Goal: Use online tool/utility

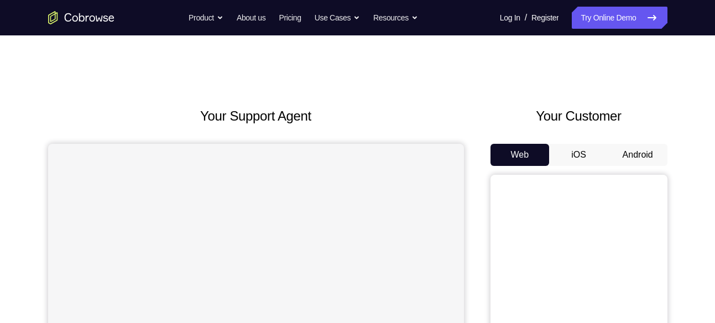
click at [645, 150] on button "Android" at bounding box center [637, 155] width 59 height 22
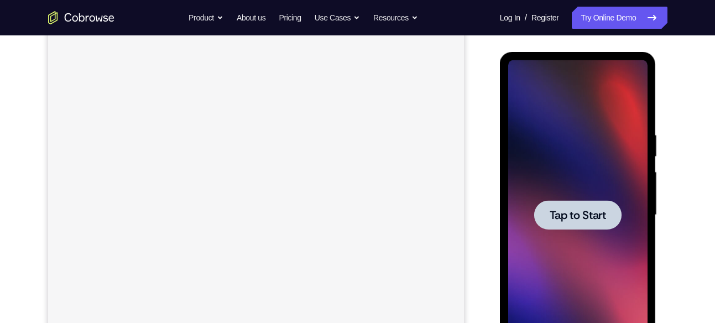
click at [611, 234] on div at bounding box center [577, 214] width 139 height 309
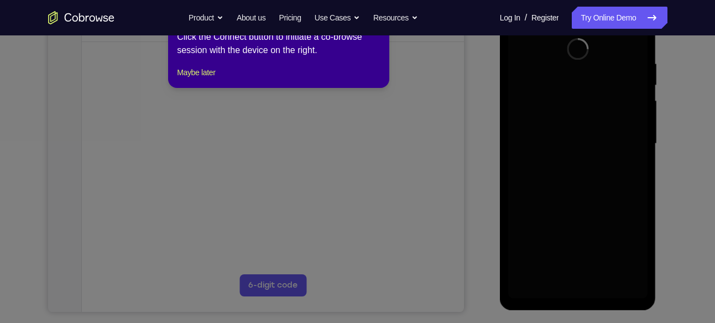
scroll to position [204, 0]
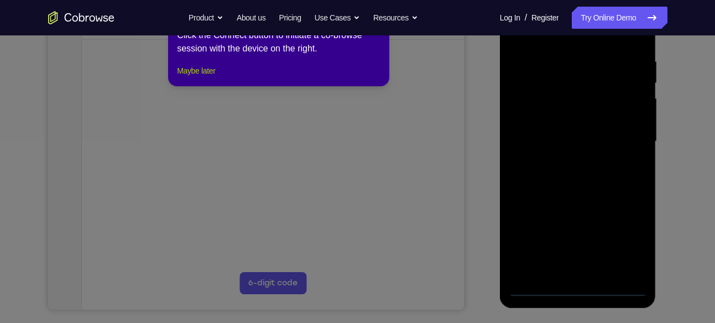
drag, startPoint x: 199, startPoint y: 92, endPoint x: 201, endPoint y: 84, distance: 7.9
click at [201, 84] on div "1 of 8 × Click the Connect button to initiate a co-browse session with the devi…" at bounding box center [278, 43] width 221 height 86
drag, startPoint x: 201, startPoint y: 84, endPoint x: 213, endPoint y: 156, distance: 72.9
click at [201, 77] on button "Maybe later" at bounding box center [196, 70] width 38 height 13
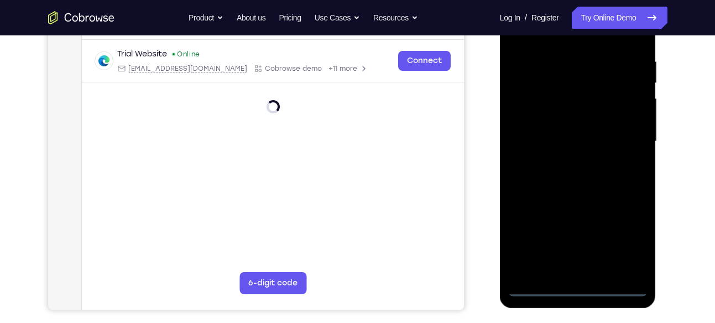
click at [577, 281] on div at bounding box center [577, 141] width 139 height 309
click at [583, 288] on div at bounding box center [577, 141] width 139 height 309
click at [625, 238] on div at bounding box center [577, 141] width 139 height 309
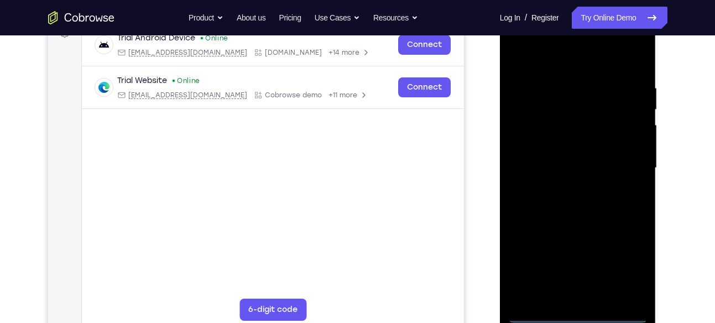
scroll to position [177, 0]
click at [592, 61] on div at bounding box center [577, 168] width 139 height 309
click at [627, 165] on div at bounding box center [577, 168] width 139 height 309
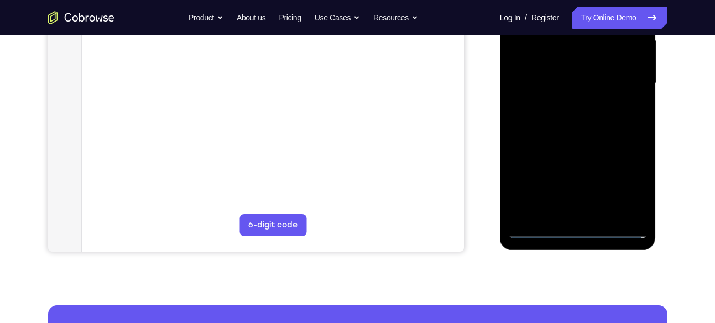
scroll to position [275, 0]
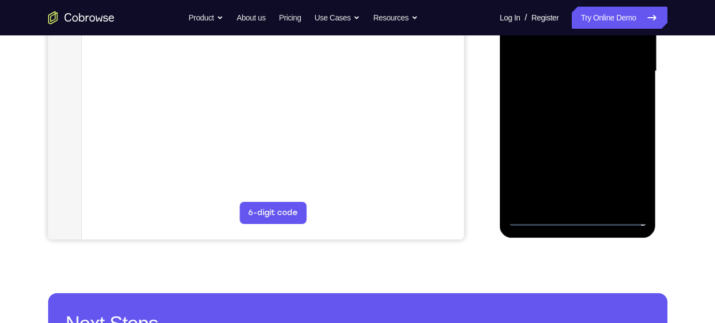
click at [591, 201] on div at bounding box center [577, 71] width 139 height 309
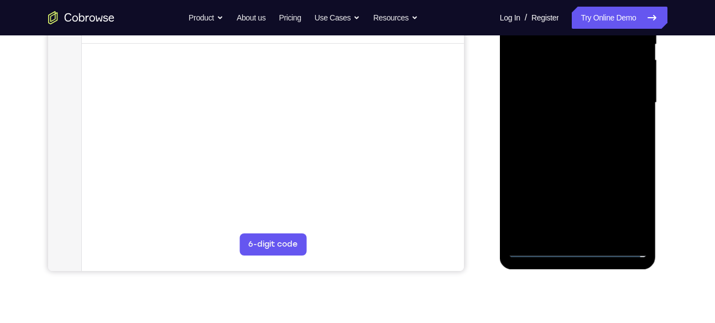
scroll to position [227, 0]
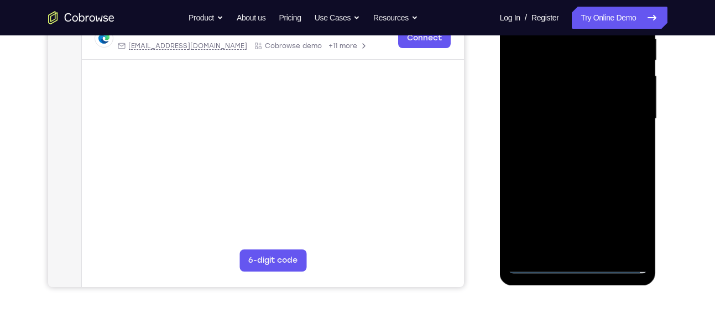
click at [556, 113] on div at bounding box center [577, 118] width 139 height 309
click at [551, 94] on div at bounding box center [577, 118] width 139 height 309
click at [552, 111] on div at bounding box center [577, 118] width 139 height 309
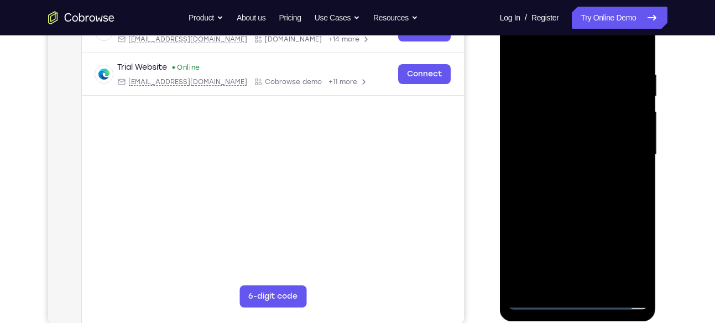
scroll to position [174, 0]
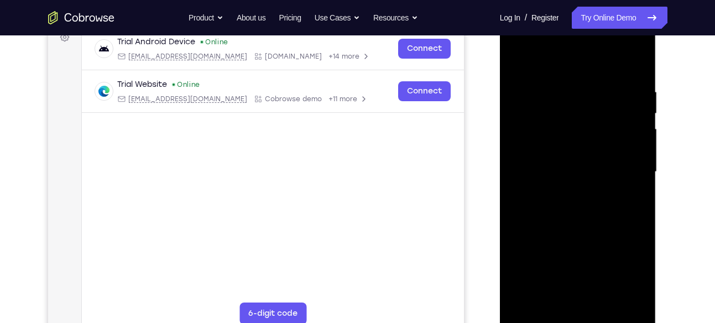
click at [633, 172] on div at bounding box center [577, 171] width 139 height 309
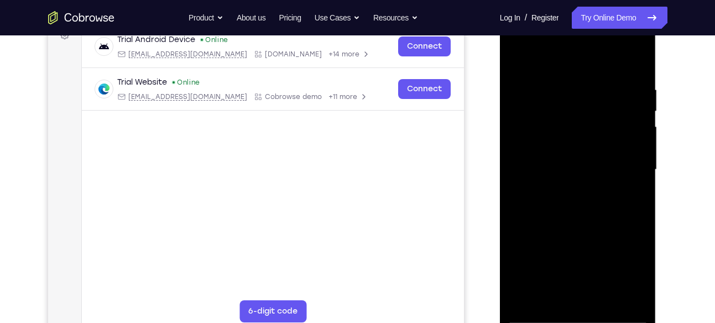
scroll to position [177, 0]
click at [617, 201] on div at bounding box center [577, 168] width 139 height 309
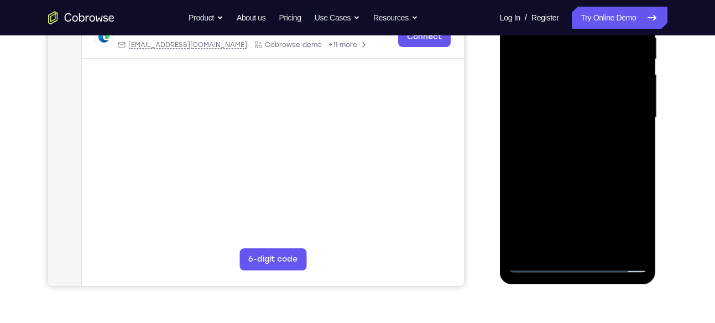
click at [608, 150] on div at bounding box center [577, 117] width 139 height 309
click at [596, 168] on div at bounding box center [577, 117] width 139 height 309
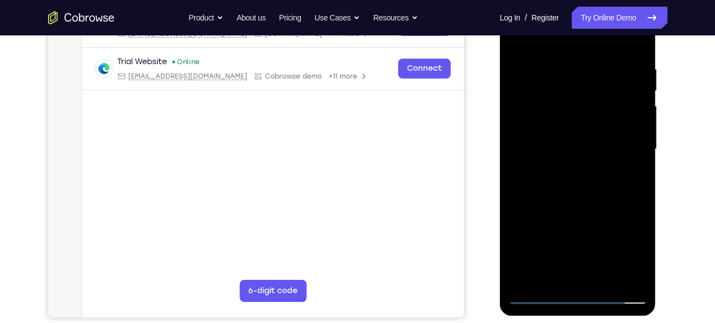
scroll to position [195, 0]
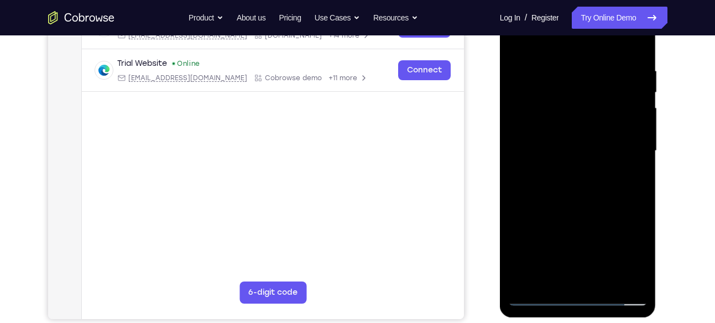
click at [557, 91] on div at bounding box center [577, 150] width 139 height 309
click at [557, 122] on div at bounding box center [577, 150] width 139 height 309
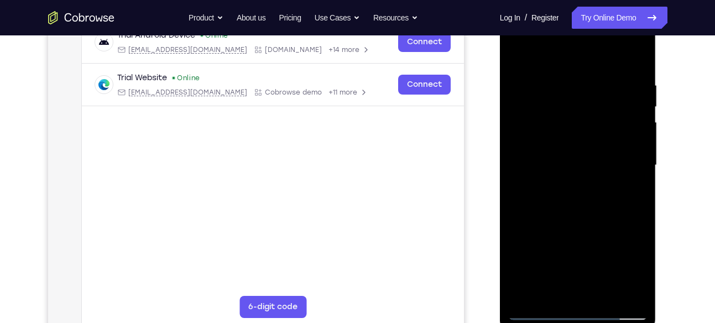
scroll to position [180, 0]
click at [634, 172] on div at bounding box center [577, 165] width 139 height 309
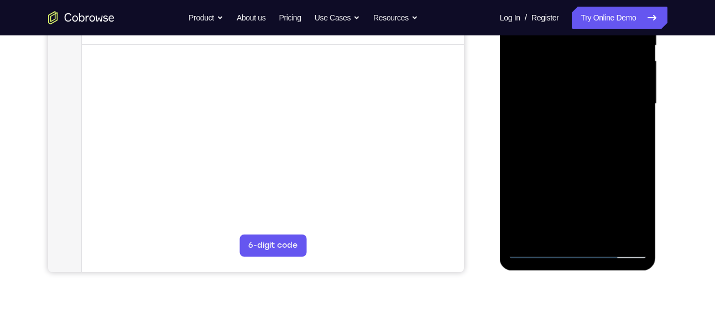
scroll to position [243, 0]
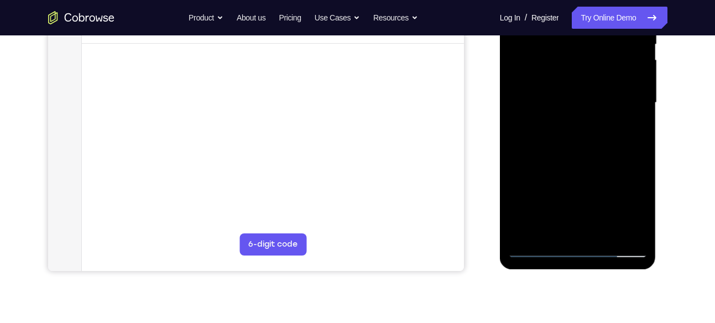
click at [629, 229] on div at bounding box center [577, 102] width 139 height 309
click at [626, 232] on div at bounding box center [577, 102] width 139 height 309
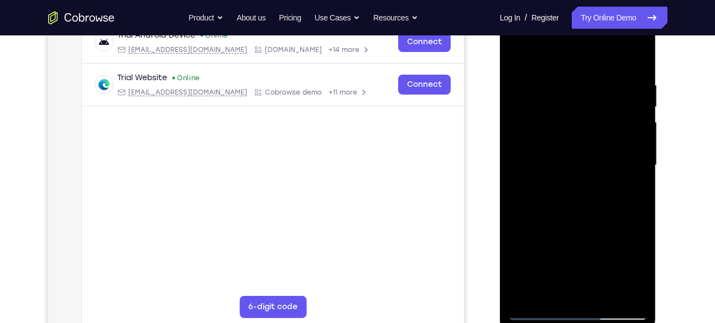
scroll to position [176, 0]
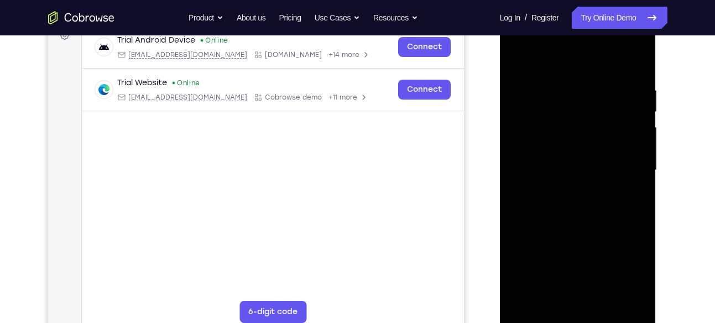
click at [597, 131] on div at bounding box center [577, 169] width 139 height 309
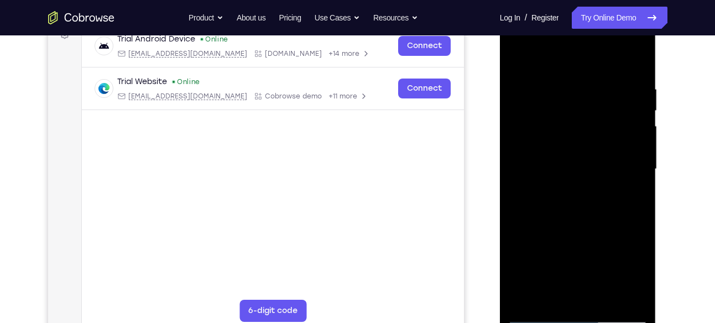
scroll to position [176, 0]
click at [615, 149] on div at bounding box center [577, 169] width 139 height 309
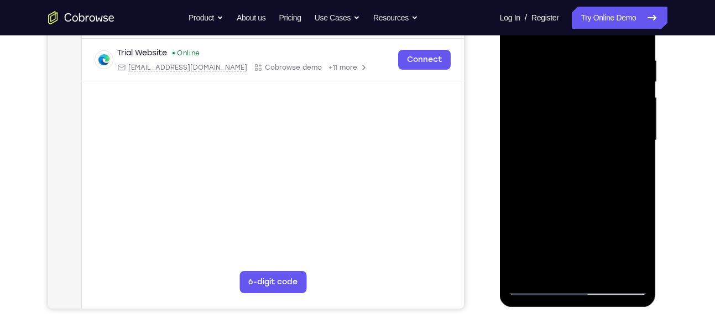
scroll to position [208, 0]
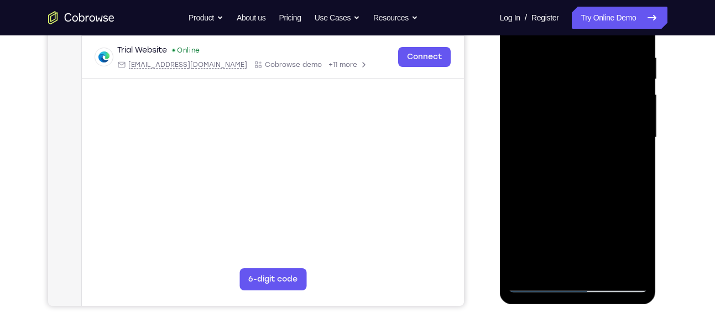
click at [581, 180] on div at bounding box center [577, 137] width 139 height 309
click at [638, 267] on div at bounding box center [577, 137] width 139 height 309
click at [641, 251] on div at bounding box center [577, 137] width 139 height 309
click at [605, 268] on div at bounding box center [577, 137] width 139 height 309
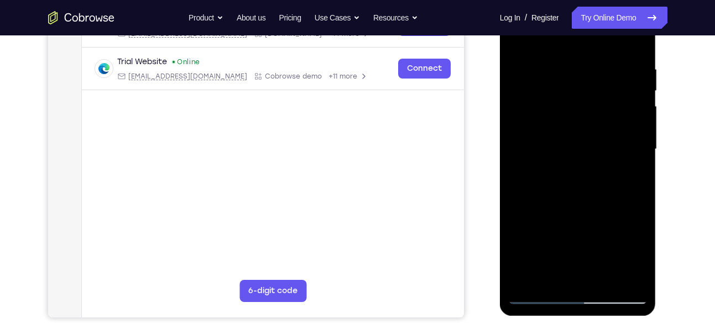
click at [589, 206] on div at bounding box center [577, 148] width 139 height 309
click at [579, 148] on div at bounding box center [577, 148] width 139 height 309
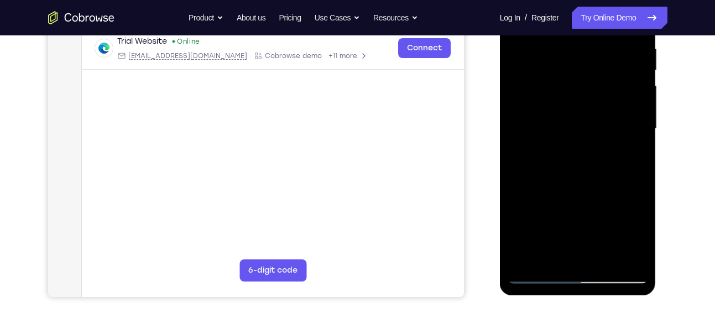
scroll to position [218, 0]
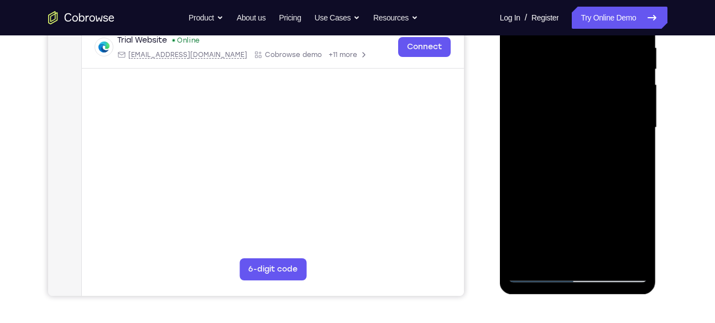
click at [630, 154] on div at bounding box center [577, 127] width 139 height 309
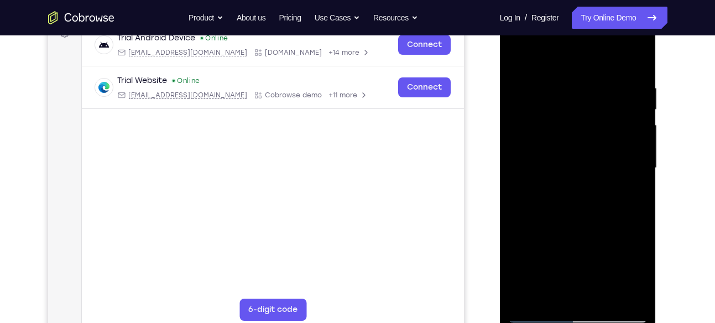
scroll to position [177, 0]
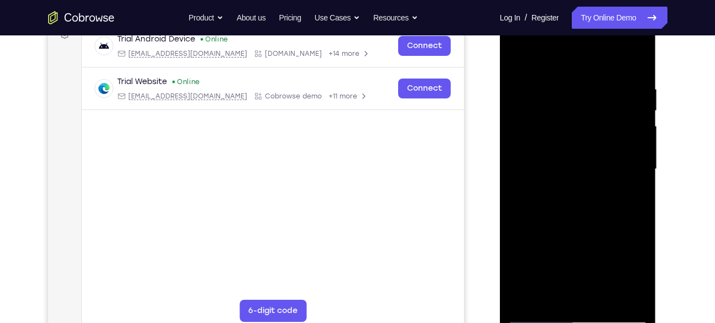
click at [520, 62] on div at bounding box center [577, 168] width 139 height 309
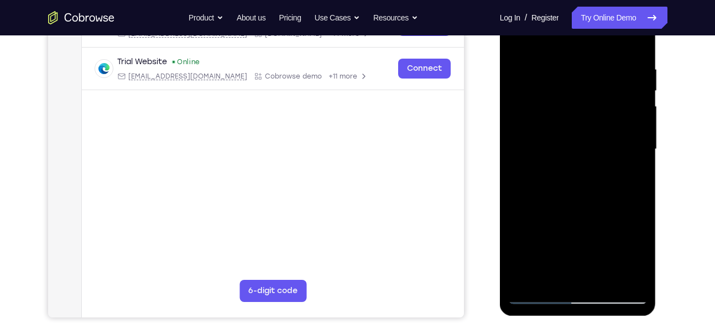
scroll to position [200, 0]
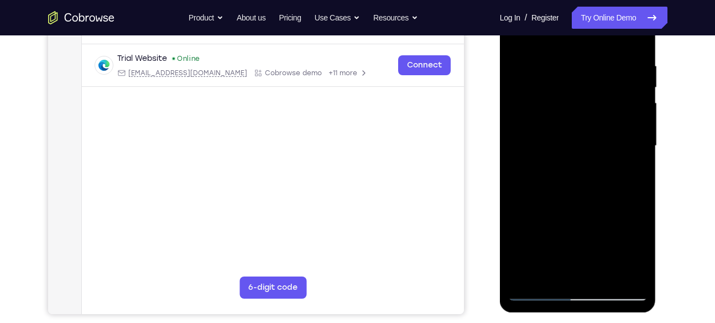
click at [601, 171] on div at bounding box center [577, 145] width 139 height 309
click at [632, 168] on div at bounding box center [577, 145] width 139 height 309
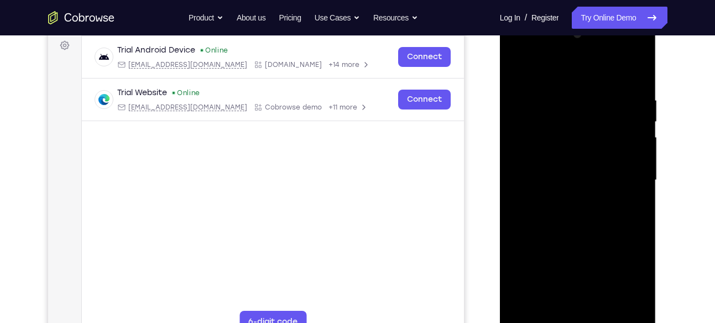
scroll to position [165, 0]
click at [516, 71] on div at bounding box center [577, 181] width 139 height 309
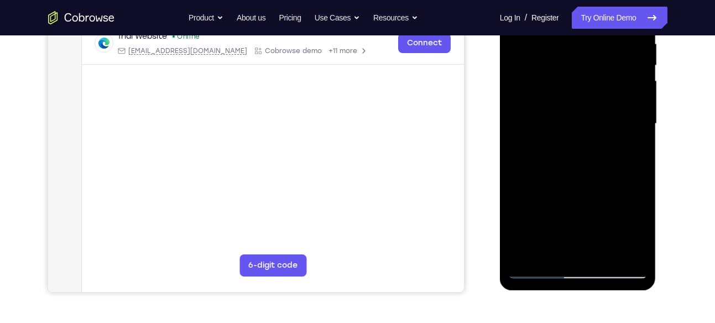
scroll to position [223, 0]
drag, startPoint x: 602, startPoint y: 187, endPoint x: 584, endPoint y: 274, distance: 88.8
click at [584, 274] on div at bounding box center [577, 122] width 139 height 309
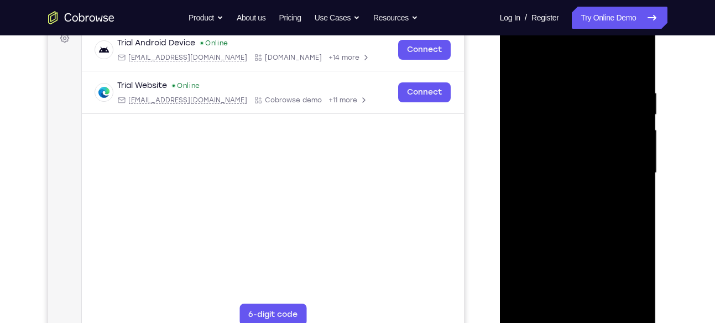
scroll to position [168, 0]
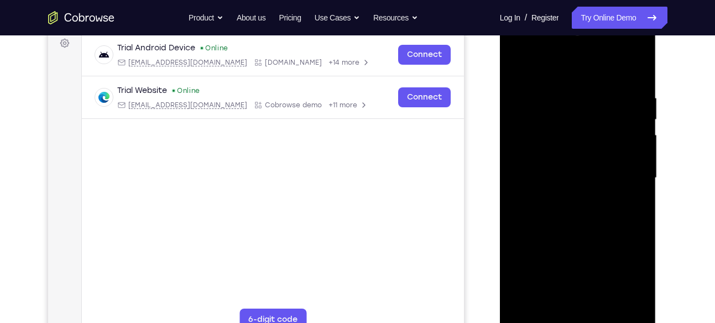
click at [523, 64] on div at bounding box center [577, 177] width 139 height 309
click at [562, 91] on div at bounding box center [577, 177] width 139 height 309
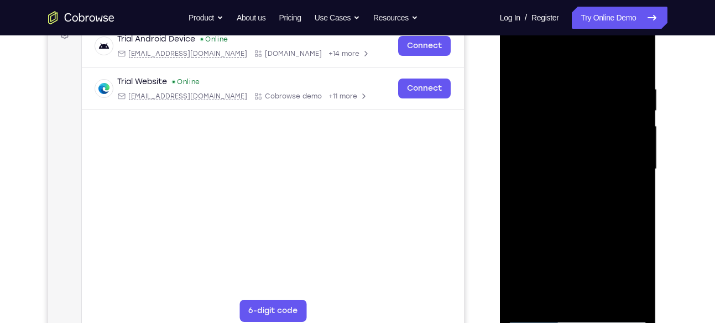
scroll to position [171, 0]
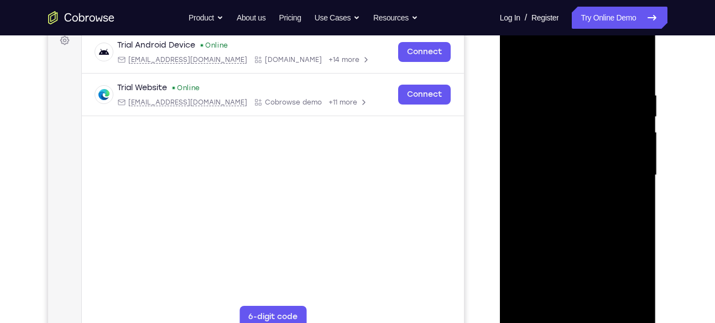
click at [634, 66] on div at bounding box center [577, 174] width 139 height 309
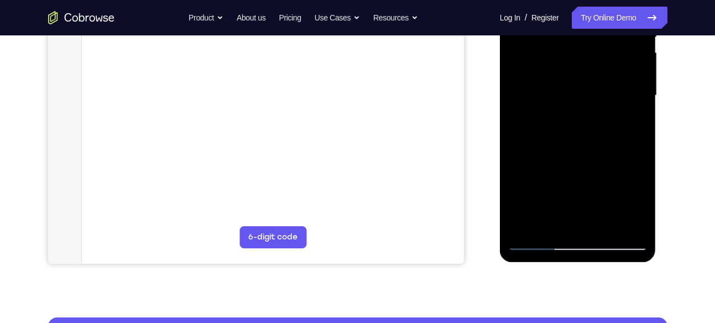
scroll to position [251, 0]
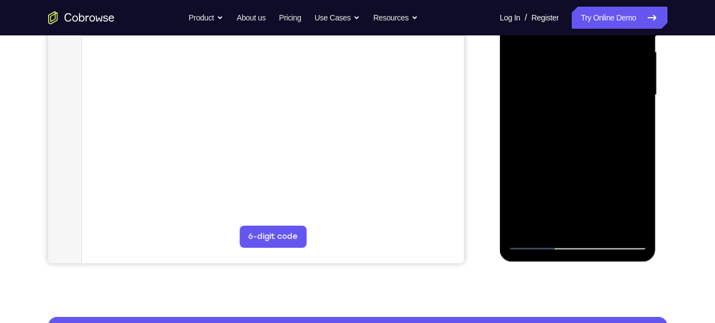
click at [604, 221] on div at bounding box center [577, 94] width 139 height 309
drag, startPoint x: 597, startPoint y: 181, endPoint x: 600, endPoint y: 247, distance: 65.8
click at [600, 247] on div at bounding box center [577, 94] width 139 height 309
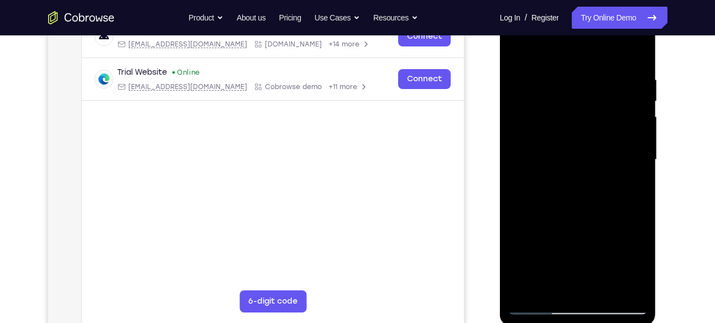
scroll to position [181, 0]
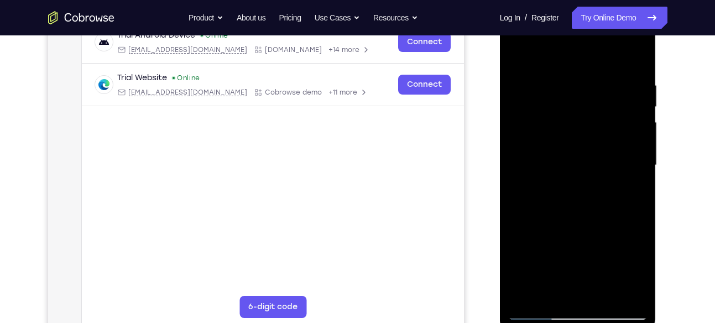
click at [518, 54] on div at bounding box center [577, 165] width 139 height 309
click at [554, 76] on div at bounding box center [577, 165] width 139 height 309
click at [524, 59] on div at bounding box center [577, 165] width 139 height 309
click at [574, 92] on div at bounding box center [577, 165] width 139 height 309
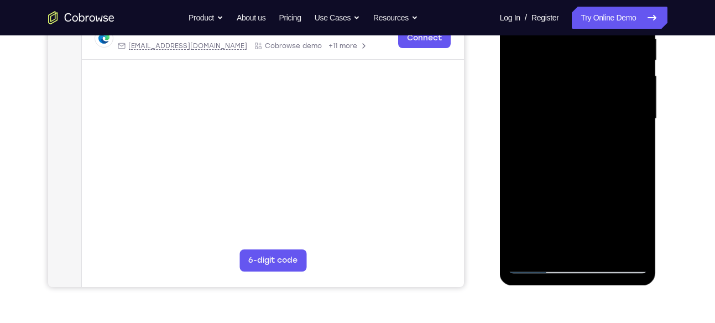
scroll to position [228, 0]
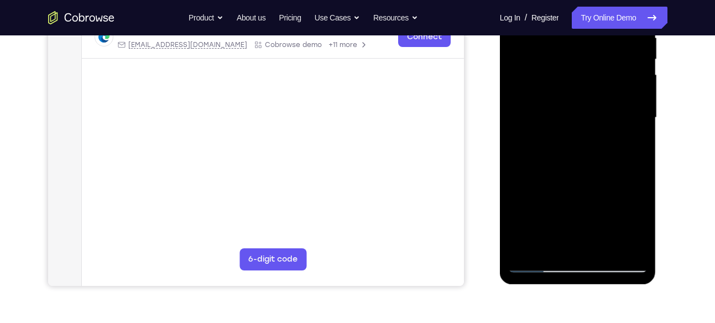
click at [533, 245] on div at bounding box center [577, 117] width 139 height 309
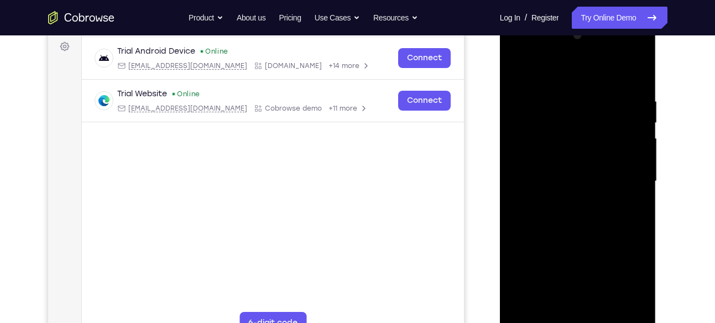
scroll to position [164, 0]
click at [611, 88] on div at bounding box center [577, 181] width 139 height 309
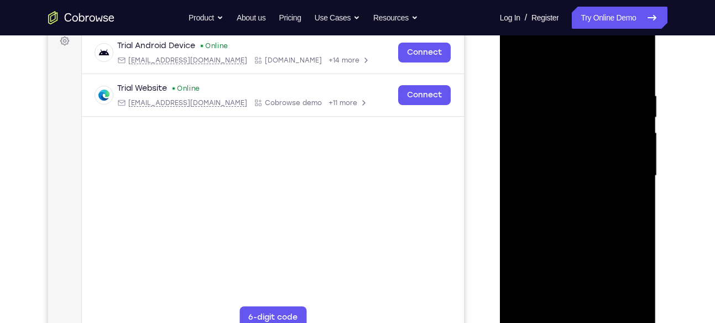
scroll to position [172, 0]
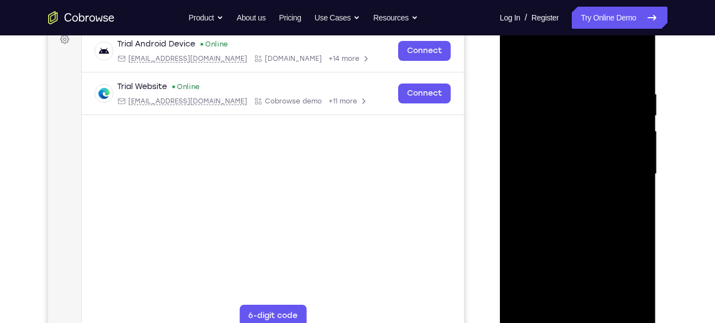
click at [594, 122] on div at bounding box center [577, 173] width 139 height 309
click at [586, 166] on div at bounding box center [577, 173] width 139 height 309
click at [586, 156] on div at bounding box center [577, 173] width 139 height 309
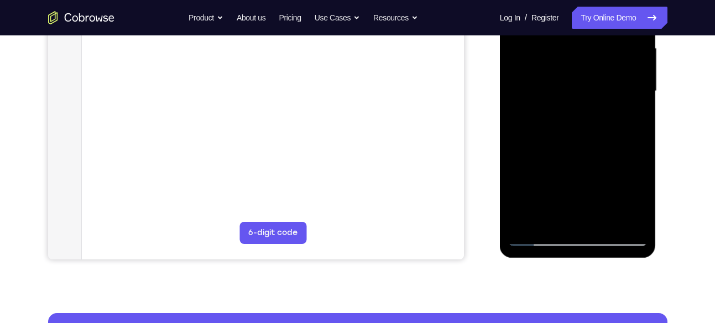
scroll to position [255, 0]
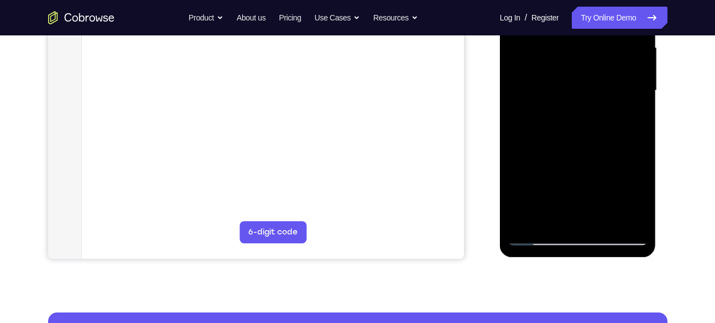
click at [543, 238] on div at bounding box center [577, 90] width 139 height 309
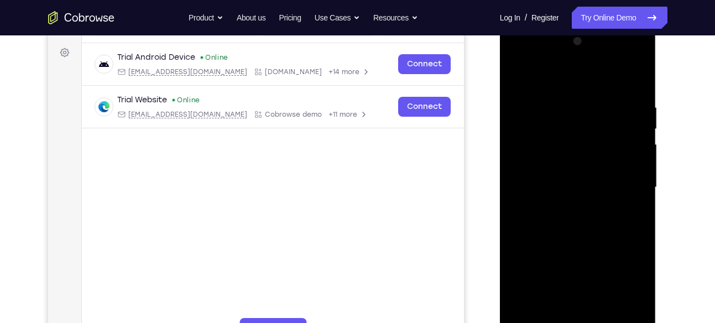
scroll to position [158, 0]
click at [638, 56] on div at bounding box center [577, 187] width 139 height 309
click at [634, 59] on div at bounding box center [577, 187] width 139 height 309
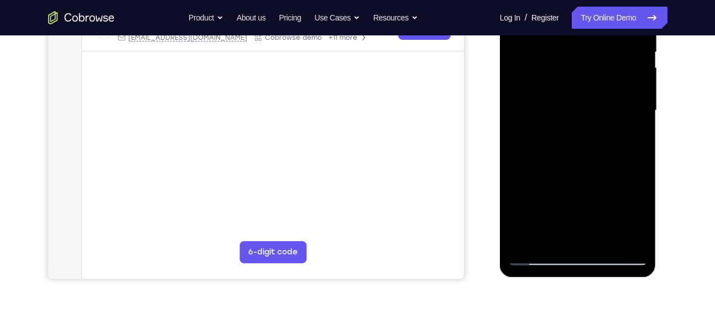
scroll to position [246, 0]
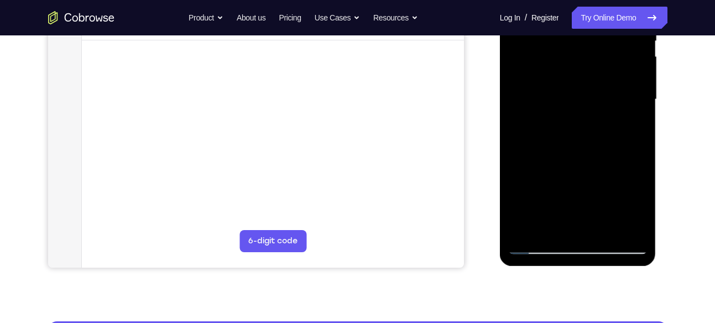
click at [542, 242] on div at bounding box center [577, 99] width 139 height 309
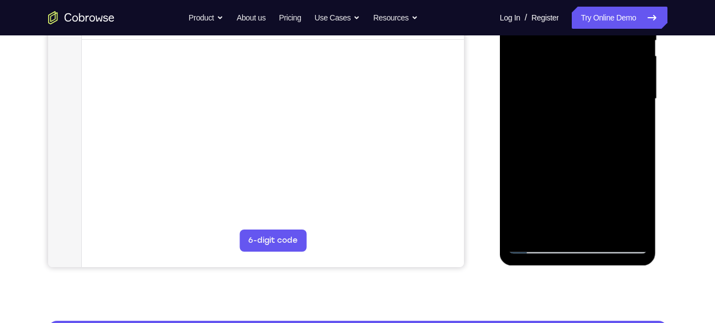
scroll to position [248, 0]
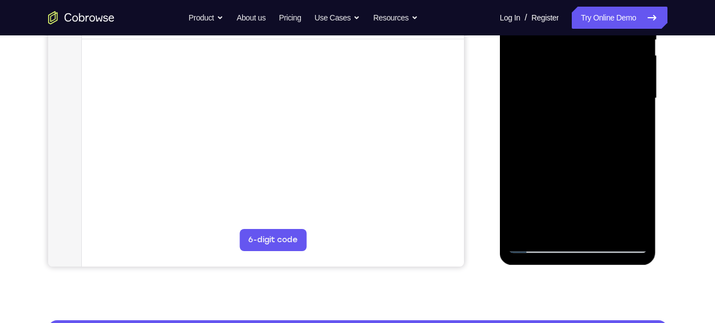
click at [522, 230] on div at bounding box center [577, 98] width 139 height 309
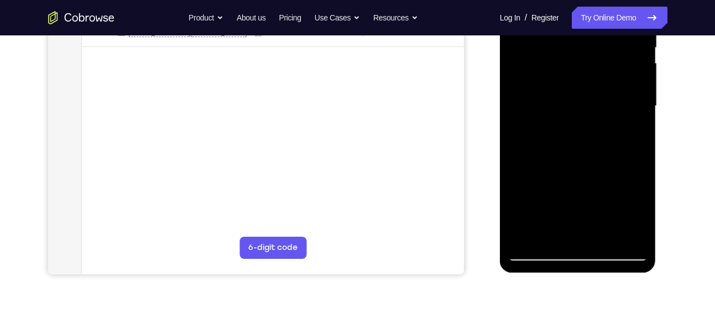
scroll to position [252, 0]
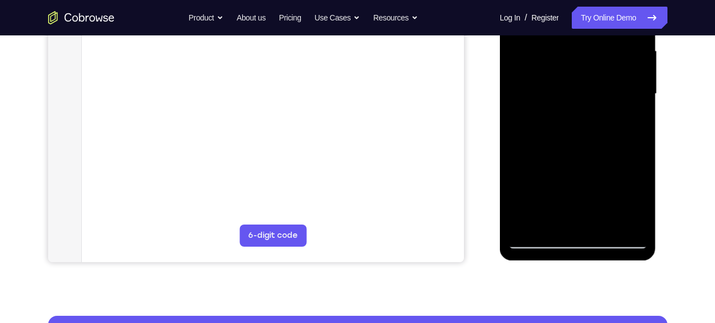
click at [630, 224] on div at bounding box center [577, 93] width 139 height 309
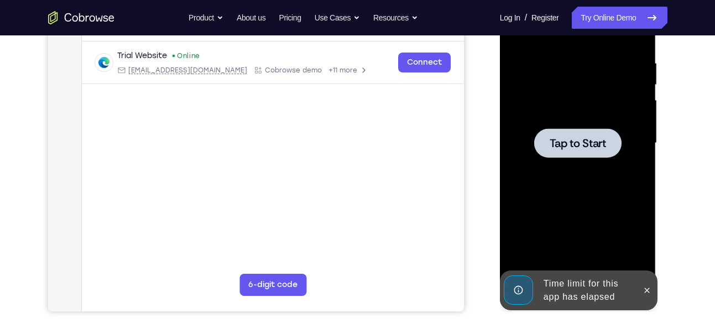
scroll to position [202, 0]
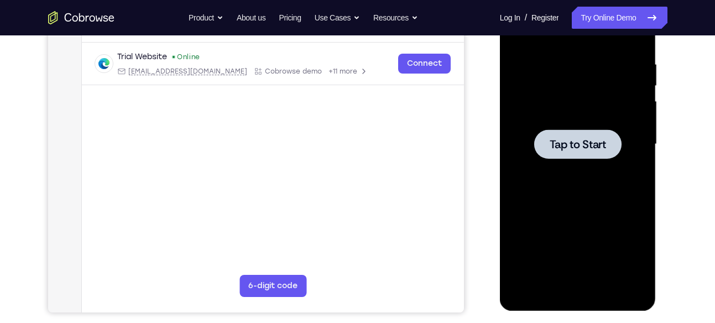
click at [586, 124] on div at bounding box center [577, 143] width 139 height 309
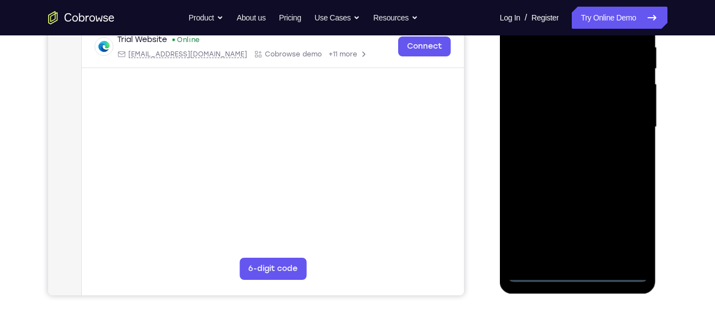
scroll to position [219, 0]
click at [576, 273] on div at bounding box center [577, 126] width 139 height 309
click at [576, 276] on div at bounding box center [577, 126] width 139 height 309
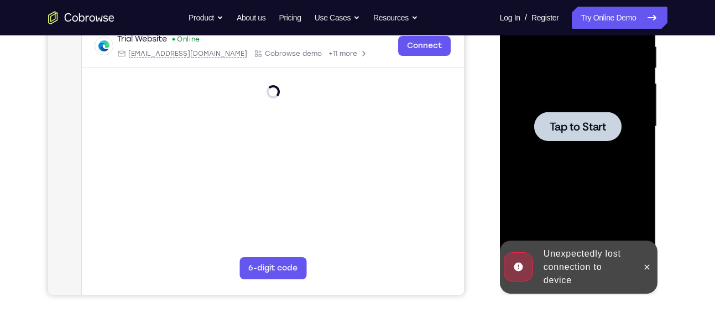
click at [580, 159] on div at bounding box center [577, 126] width 139 height 309
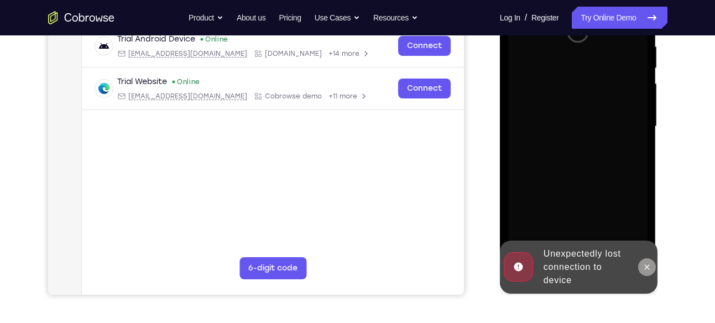
click at [647, 261] on button at bounding box center [647, 267] width 18 height 18
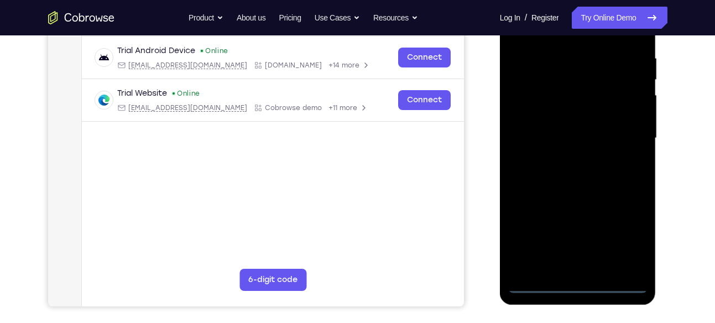
scroll to position [193, 0]
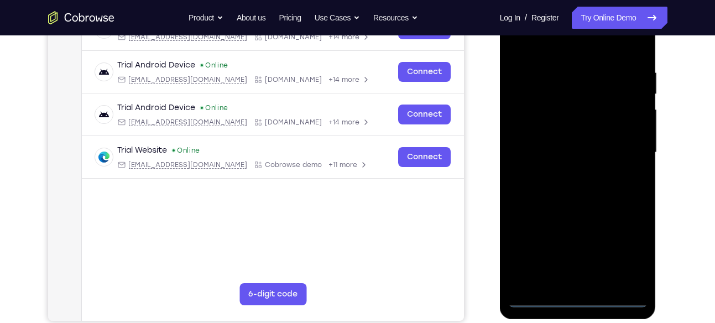
click at [581, 297] on div at bounding box center [577, 152] width 139 height 309
click at [625, 253] on div at bounding box center [577, 152] width 139 height 309
click at [529, 54] on div at bounding box center [577, 152] width 139 height 309
click at [625, 141] on div at bounding box center [577, 152] width 139 height 309
click at [573, 171] on div at bounding box center [577, 152] width 139 height 309
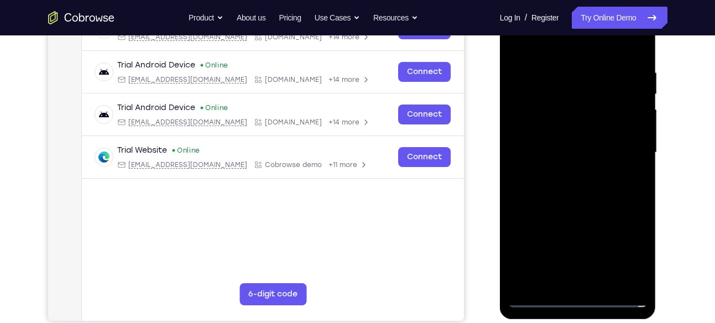
click at [574, 148] on div at bounding box center [577, 152] width 139 height 309
click at [574, 125] on div at bounding box center [577, 152] width 139 height 309
click at [571, 155] on div at bounding box center [577, 152] width 139 height 309
click at [581, 189] on div at bounding box center [577, 152] width 139 height 309
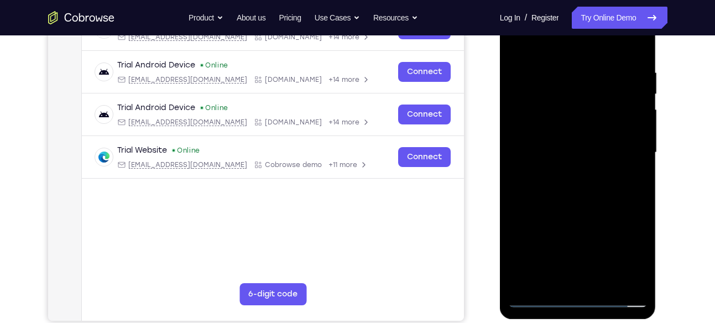
click at [589, 180] on div at bounding box center [577, 152] width 139 height 309
click at [587, 207] on div at bounding box center [577, 152] width 139 height 309
click at [566, 103] on div at bounding box center [577, 152] width 139 height 309
click at [565, 118] on div at bounding box center [577, 152] width 139 height 309
click at [596, 155] on div at bounding box center [577, 152] width 139 height 309
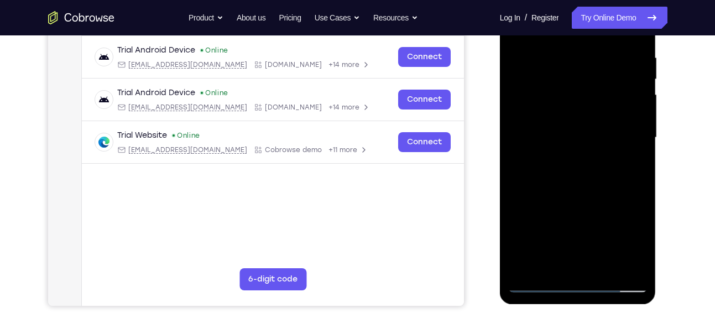
scroll to position [209, 0]
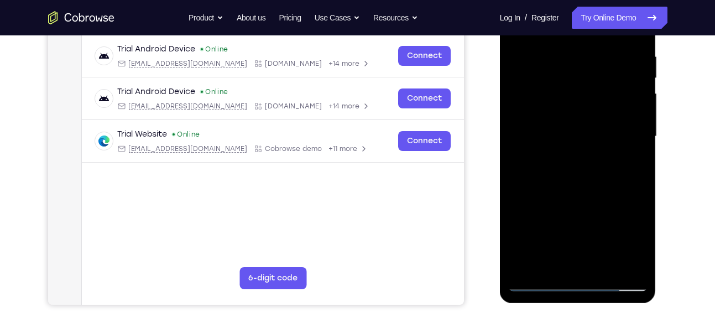
click at [614, 263] on div at bounding box center [577, 136] width 139 height 309
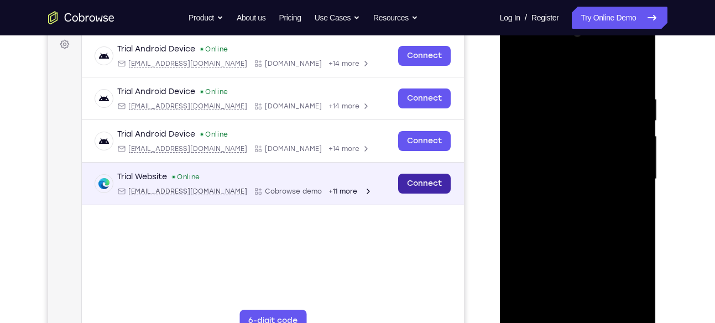
scroll to position [166, 0]
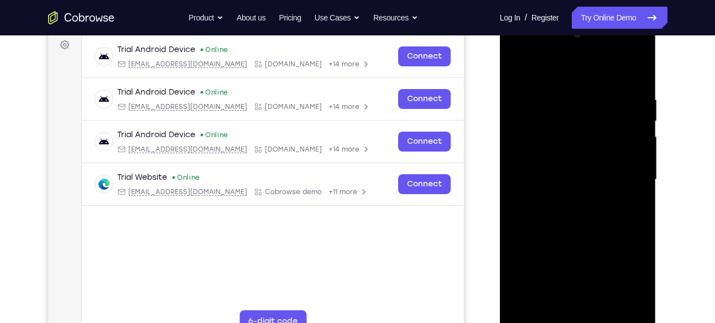
click at [539, 128] on div at bounding box center [577, 179] width 139 height 309
click at [545, 155] on div at bounding box center [577, 179] width 139 height 309
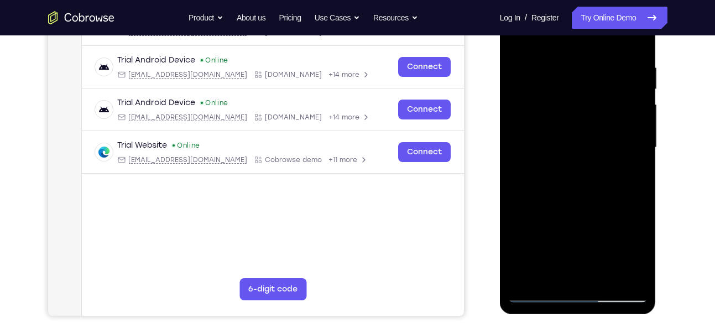
scroll to position [199, 0]
click at [634, 46] on div at bounding box center [577, 146] width 139 height 309
click at [624, 274] on div at bounding box center [577, 146] width 139 height 309
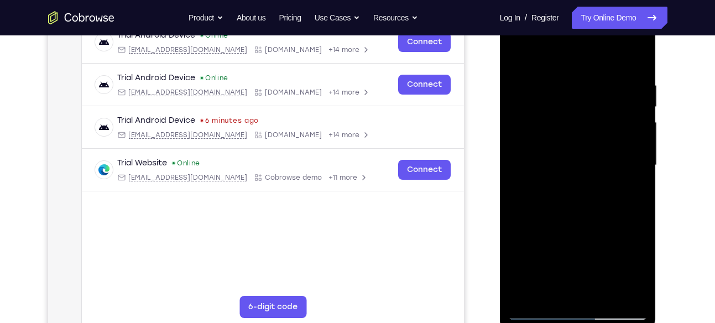
scroll to position [179, 0]
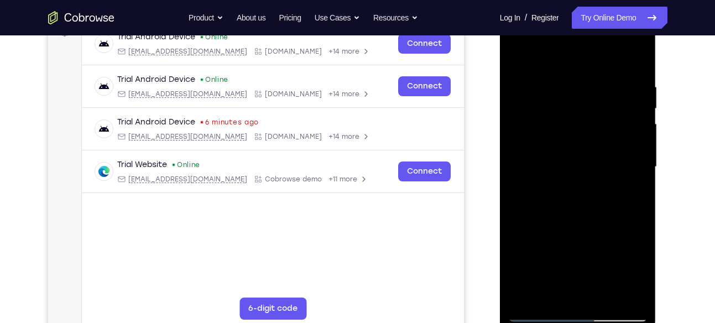
click at [515, 53] on div at bounding box center [577, 166] width 139 height 309
click at [545, 267] on div at bounding box center [577, 166] width 139 height 309
click at [622, 96] on div at bounding box center [577, 166] width 139 height 309
click at [602, 191] on div at bounding box center [577, 166] width 139 height 309
click at [591, 195] on div at bounding box center [577, 166] width 139 height 309
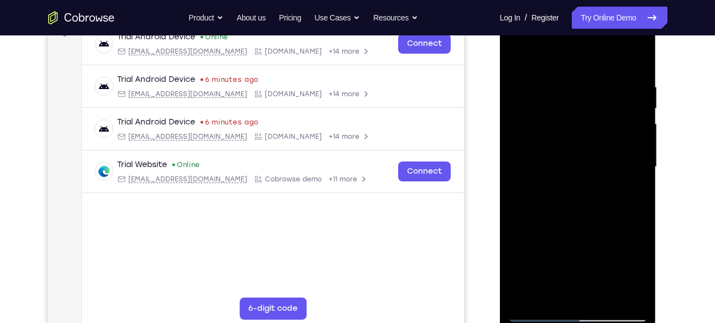
drag, startPoint x: 584, startPoint y: 204, endPoint x: 590, endPoint y: 145, distance: 58.8
click at [590, 145] on div at bounding box center [577, 166] width 139 height 309
drag, startPoint x: 591, startPoint y: 217, endPoint x: 595, endPoint y: 151, distance: 65.9
click at [595, 151] on div at bounding box center [577, 166] width 139 height 309
drag, startPoint x: 584, startPoint y: 213, endPoint x: 592, endPoint y: 141, distance: 72.8
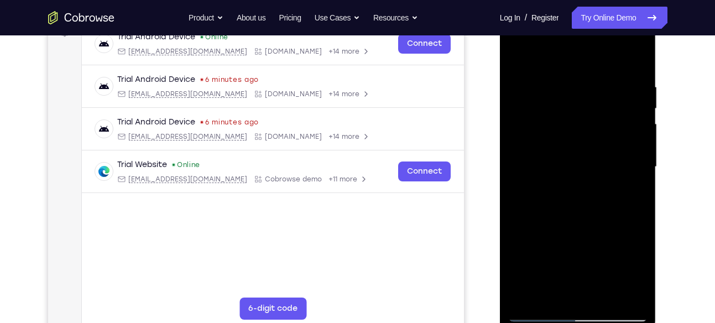
click at [592, 141] on div at bounding box center [577, 166] width 139 height 309
drag, startPoint x: 584, startPoint y: 225, endPoint x: 586, endPoint y: 159, distance: 65.8
click at [586, 159] on div at bounding box center [577, 166] width 139 height 309
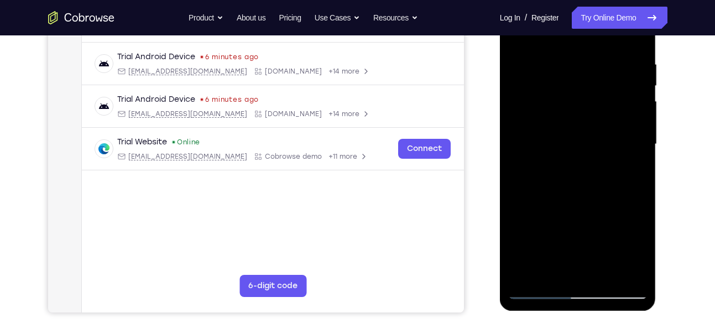
drag, startPoint x: 578, startPoint y: 230, endPoint x: 580, endPoint y: 145, distance: 85.7
click at [580, 145] on div at bounding box center [577, 143] width 139 height 309
drag, startPoint x: 578, startPoint y: 230, endPoint x: 578, endPoint y: 190, distance: 40.3
click at [578, 190] on div at bounding box center [577, 143] width 139 height 309
drag, startPoint x: 578, startPoint y: 190, endPoint x: 578, endPoint y: 123, distance: 66.9
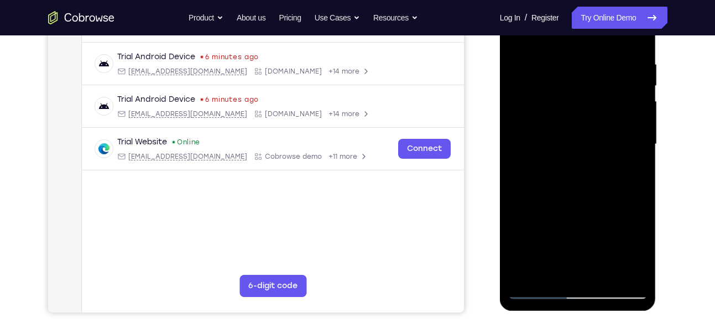
click at [578, 123] on div at bounding box center [577, 143] width 139 height 309
drag, startPoint x: 586, startPoint y: 235, endPoint x: 592, endPoint y: 160, distance: 74.9
click at [592, 160] on div at bounding box center [577, 143] width 139 height 309
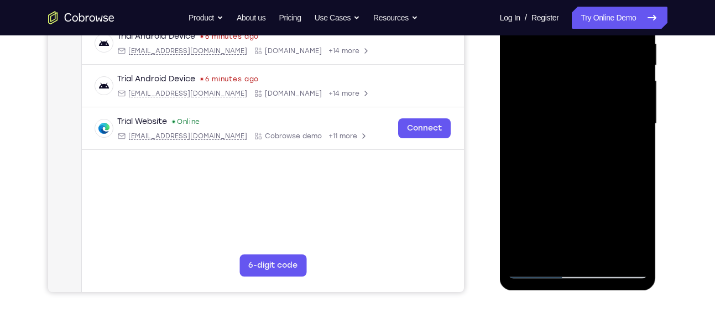
scroll to position [230, 0]
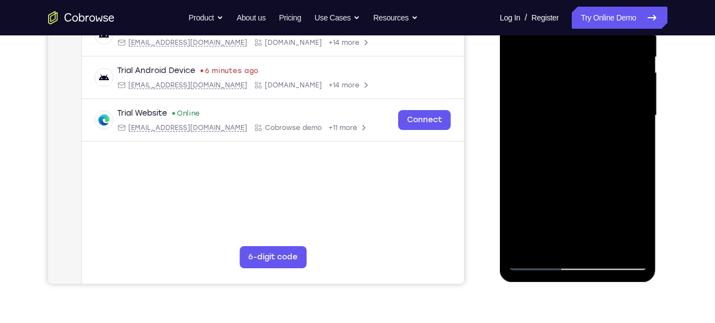
click at [628, 249] on div at bounding box center [577, 115] width 139 height 309
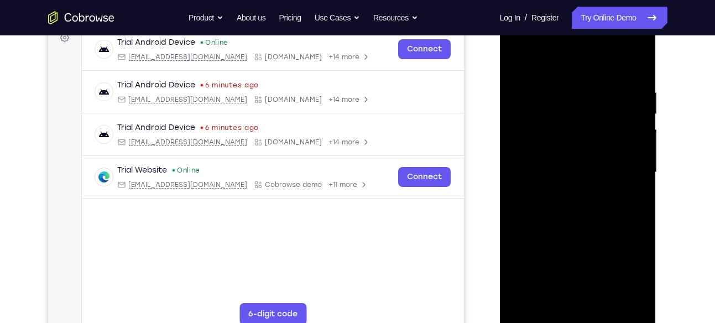
scroll to position [172, 0]
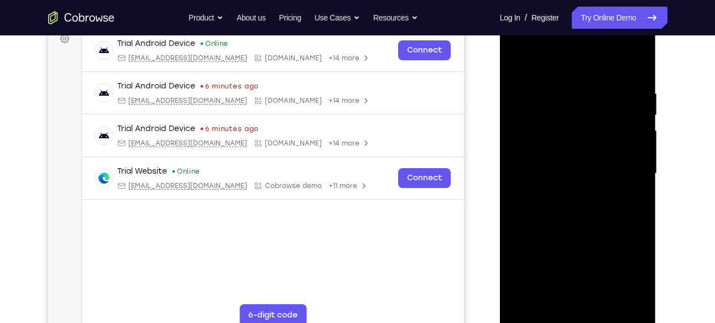
drag, startPoint x: 573, startPoint y: 178, endPoint x: 580, endPoint y: 258, distance: 80.4
click at [580, 258] on div at bounding box center [577, 173] width 139 height 309
click at [596, 150] on div at bounding box center [577, 173] width 139 height 309
click at [617, 87] on div at bounding box center [577, 173] width 139 height 309
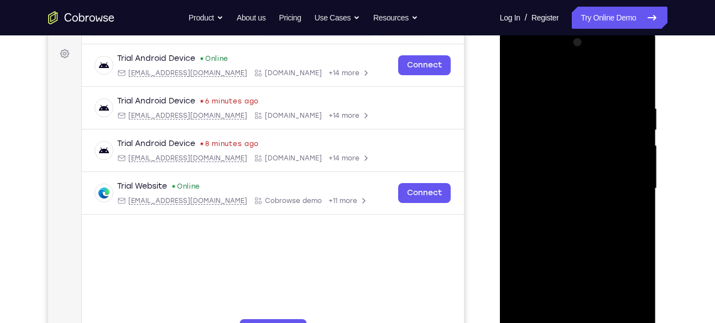
scroll to position [158, 0]
click at [612, 229] on div at bounding box center [577, 187] width 139 height 309
drag, startPoint x: 612, startPoint y: 229, endPoint x: 613, endPoint y: 155, distance: 74.1
click at [613, 155] on div at bounding box center [577, 187] width 139 height 309
click at [639, 43] on div at bounding box center [577, 187] width 139 height 309
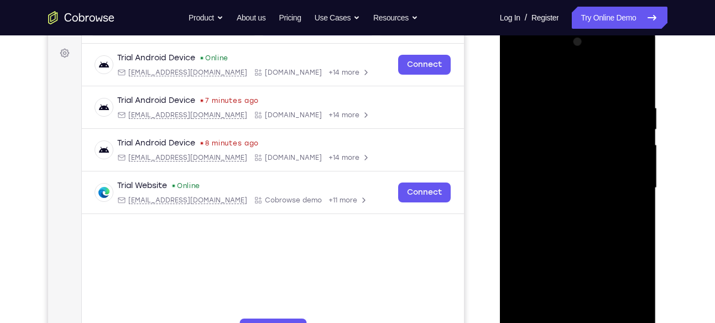
drag, startPoint x: 605, startPoint y: 250, endPoint x: 617, endPoint y: 97, distance: 153.0
click at [617, 97] on div at bounding box center [577, 187] width 139 height 309
click at [518, 75] on div at bounding box center [577, 187] width 139 height 309
click at [662, 160] on div at bounding box center [578, 187] width 177 height 340
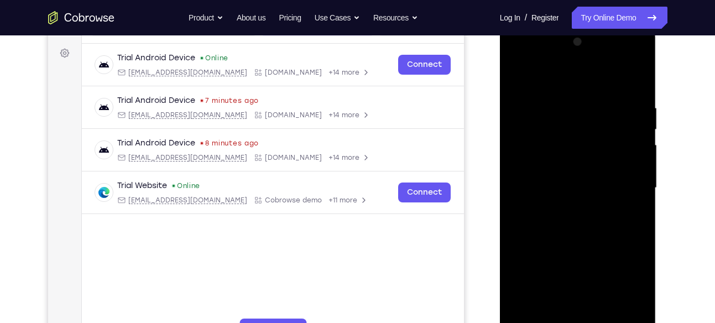
click at [611, 141] on div at bounding box center [577, 187] width 139 height 309
drag, startPoint x: 616, startPoint y: 188, endPoint x: 616, endPoint y: 30, distance: 158.1
click at [616, 30] on div at bounding box center [578, 189] width 156 height 329
drag, startPoint x: 620, startPoint y: 271, endPoint x: 627, endPoint y: 55, distance: 216.2
click at [627, 55] on div at bounding box center [577, 187] width 139 height 309
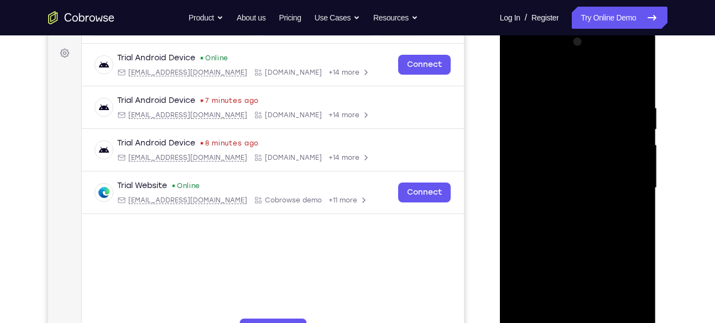
drag, startPoint x: 600, startPoint y: 254, endPoint x: 621, endPoint y: -13, distance: 267.3
click at [621, 25] on html "Online web based iOS Simulators and Android Emulators. Run iPhone, iPad, Mobile…" at bounding box center [579, 191] width 158 height 332
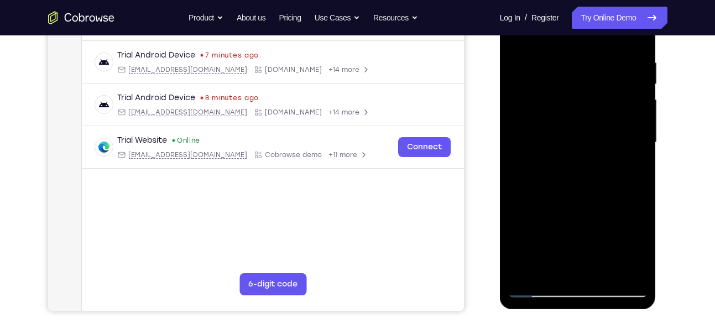
scroll to position [204, 0]
click at [602, 272] on div at bounding box center [577, 141] width 139 height 309
click at [583, 201] on div at bounding box center [577, 141] width 139 height 309
click at [586, 167] on div at bounding box center [577, 141] width 139 height 309
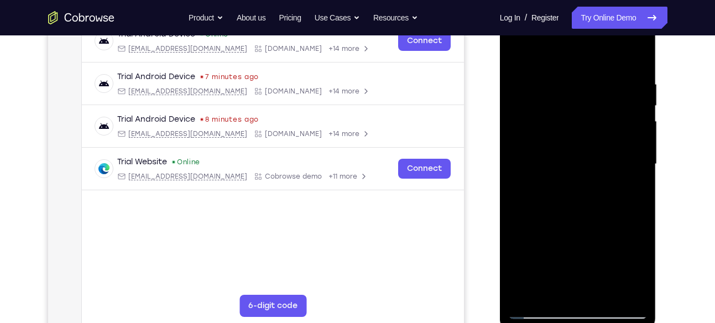
scroll to position [181, 0]
click at [518, 58] on div at bounding box center [577, 164] width 139 height 309
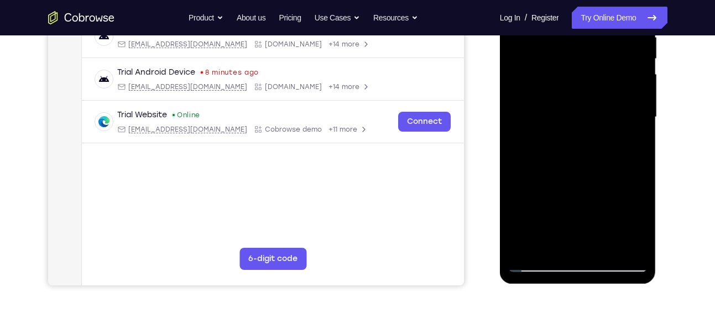
scroll to position [228, 0]
drag, startPoint x: 576, startPoint y: 229, endPoint x: 579, endPoint y: 109, distance: 120.0
click at [579, 109] on div at bounding box center [577, 117] width 139 height 309
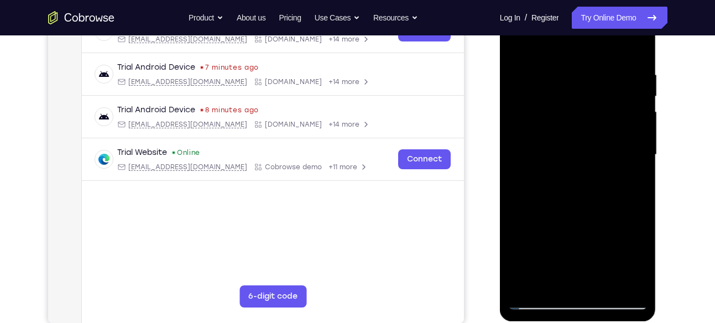
scroll to position [191, 0]
click at [534, 80] on div at bounding box center [577, 155] width 139 height 309
click at [514, 46] on div at bounding box center [577, 155] width 139 height 309
click at [517, 48] on div at bounding box center [577, 155] width 139 height 309
click at [555, 284] on div at bounding box center [577, 155] width 139 height 309
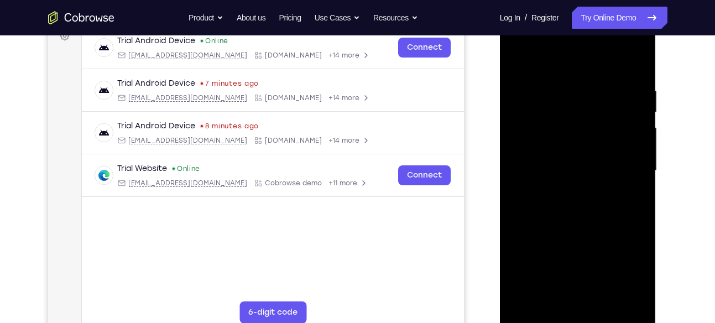
scroll to position [175, 0]
drag, startPoint x: 587, startPoint y: 193, endPoint x: 589, endPoint y: 254, distance: 61.4
click at [589, 254] on div at bounding box center [577, 171] width 139 height 309
drag, startPoint x: 589, startPoint y: 254, endPoint x: 585, endPoint y: 101, distance: 153.7
click at [585, 101] on div at bounding box center [577, 171] width 139 height 309
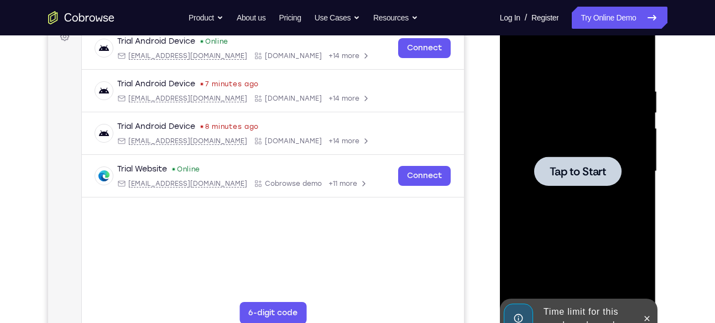
drag, startPoint x: 590, startPoint y: 214, endPoint x: 591, endPoint y: 125, distance: 88.4
click at [591, 8] on div "Tap to Start" at bounding box center [578, 8] width 156 height 0
